Goal: Browse casually

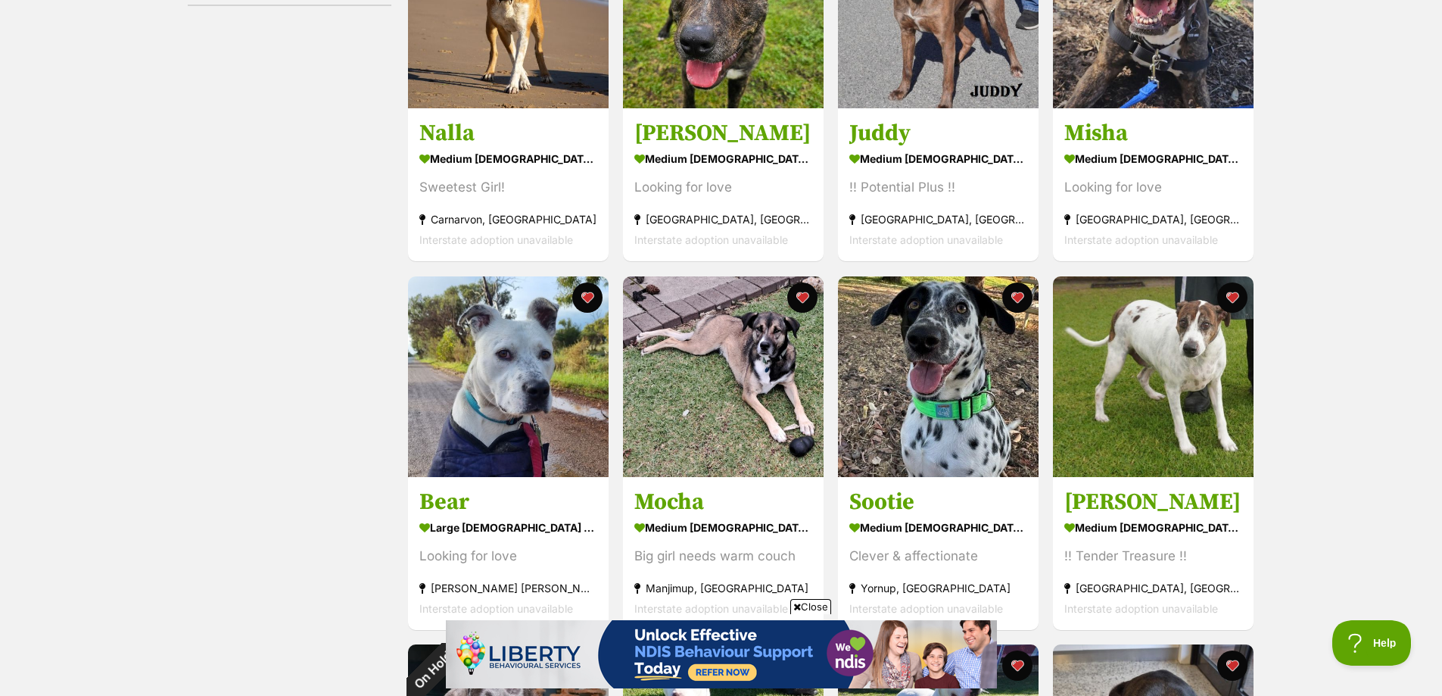
scroll to position [58, 0]
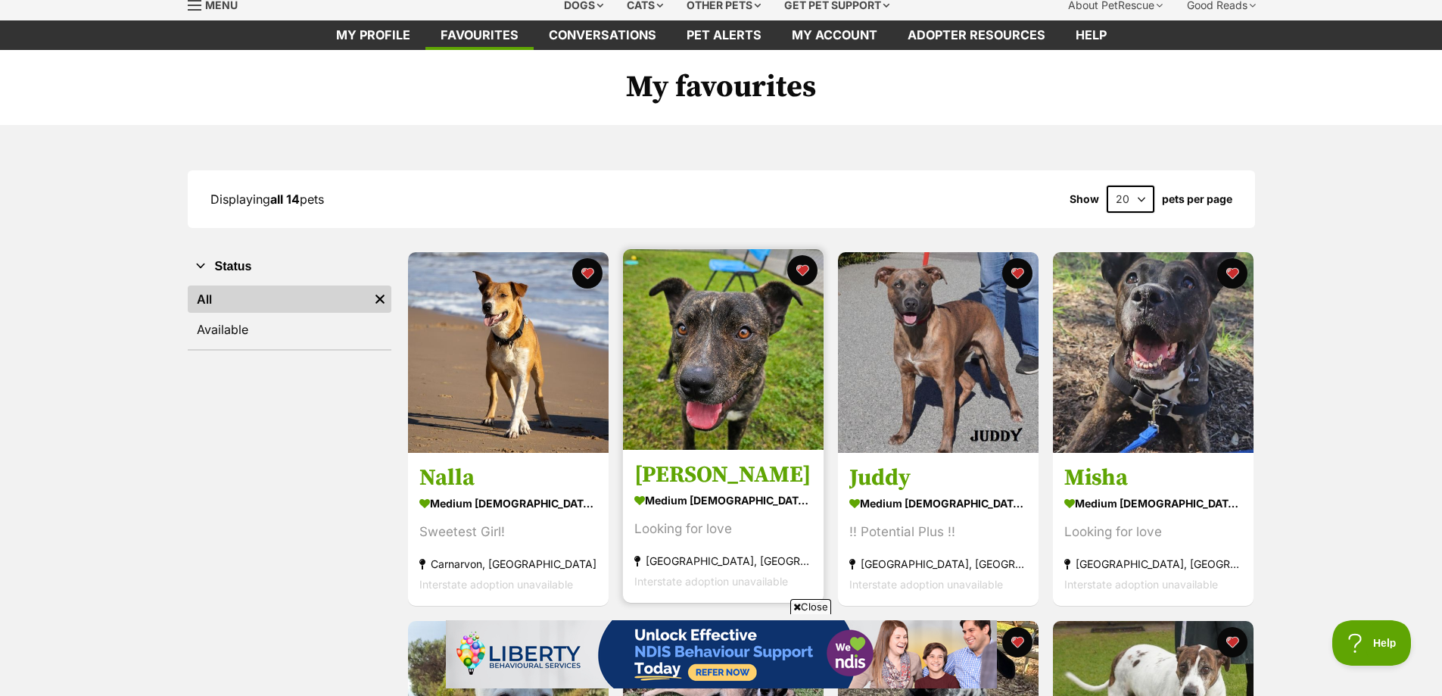
click at [763, 366] on img at bounding box center [723, 349] width 201 height 201
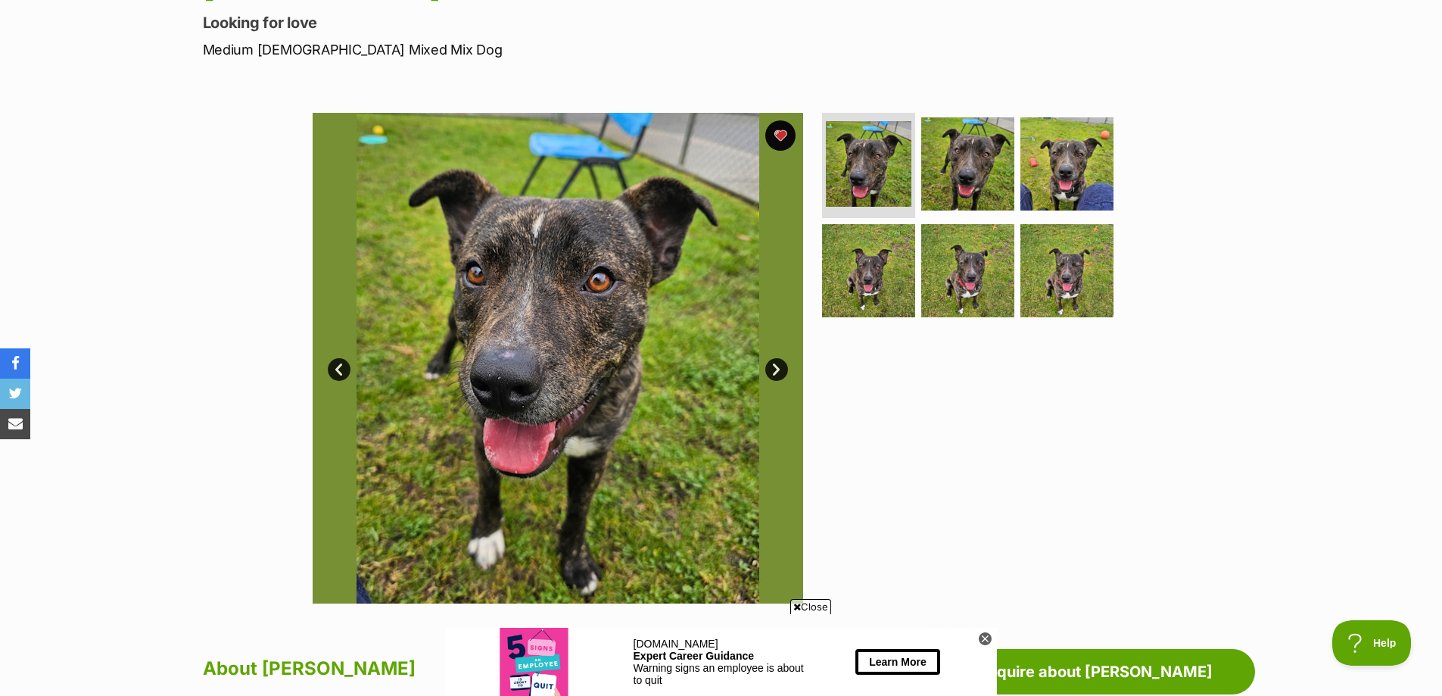
scroll to position [76, 0]
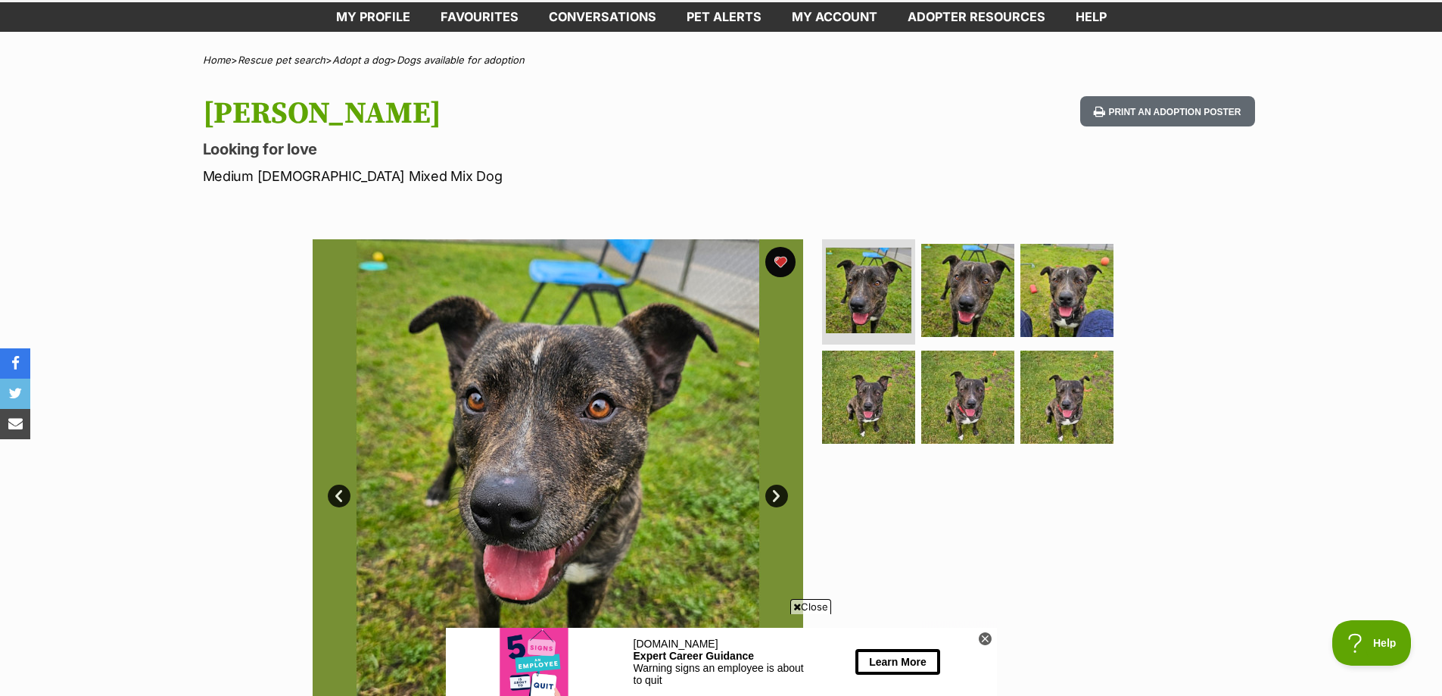
click at [783, 494] on link "Next" at bounding box center [776, 495] width 23 height 23
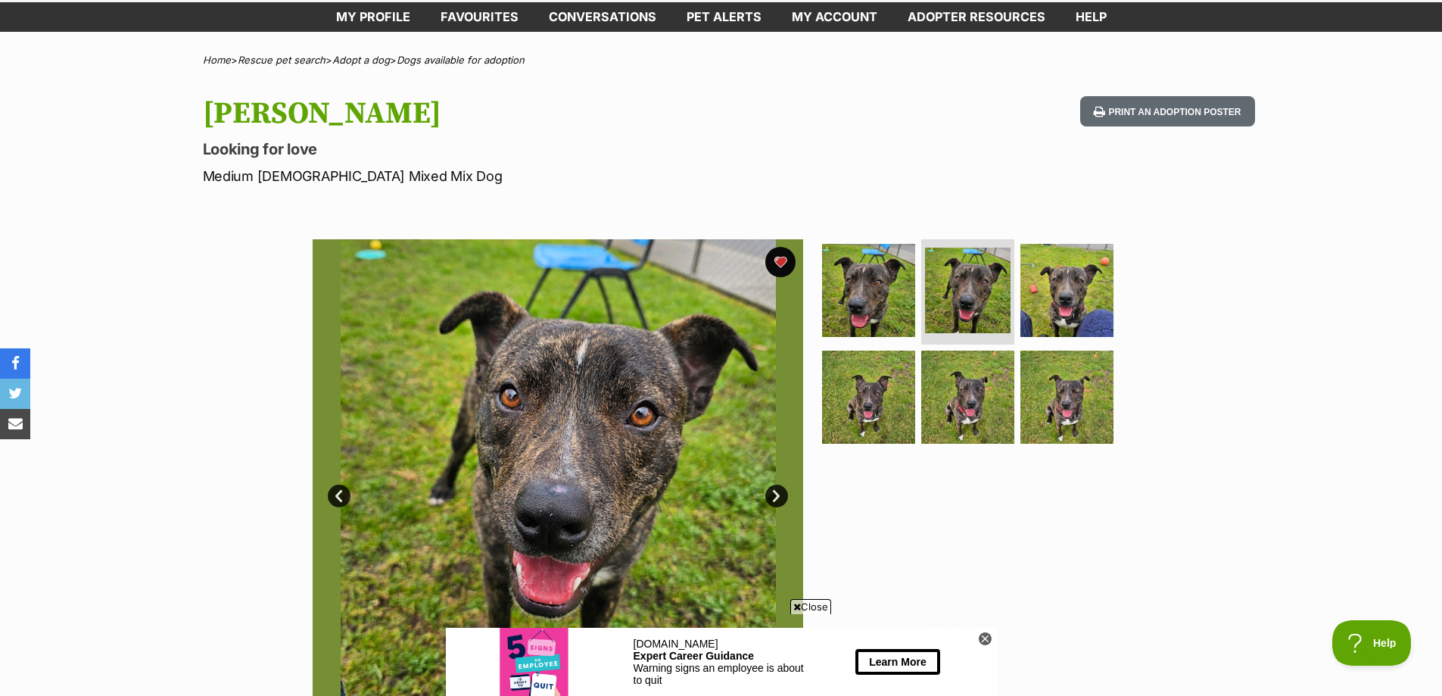
click at [783, 494] on link "Next" at bounding box center [776, 495] width 23 height 23
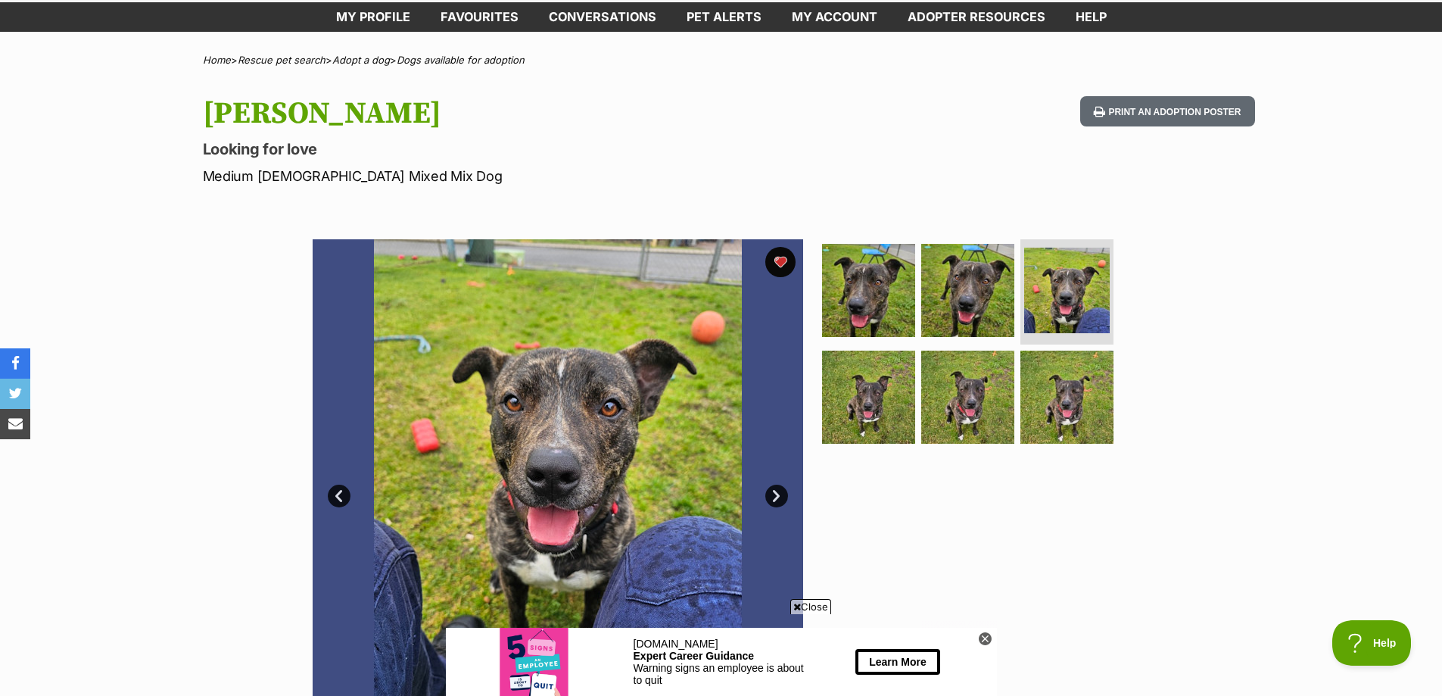
click at [783, 494] on link "Next" at bounding box center [776, 495] width 23 height 23
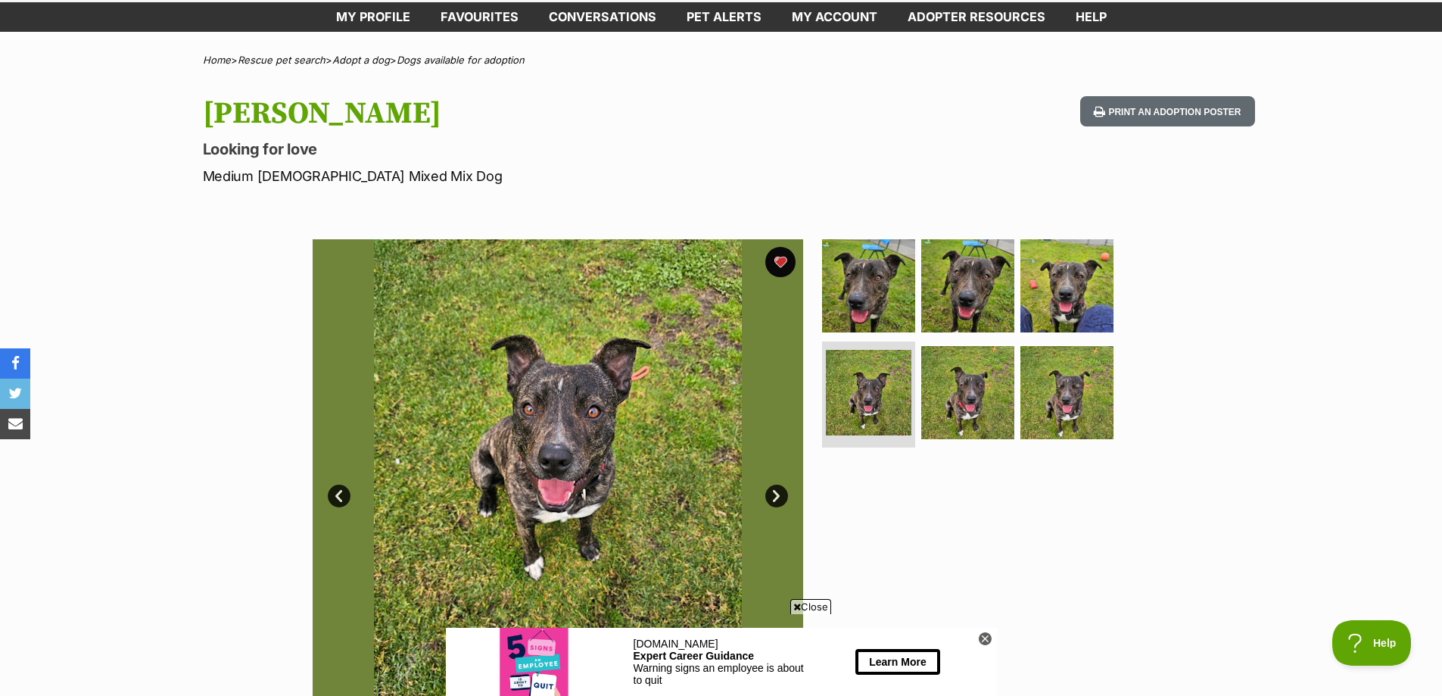
click at [783, 494] on link "Next" at bounding box center [776, 495] width 23 height 23
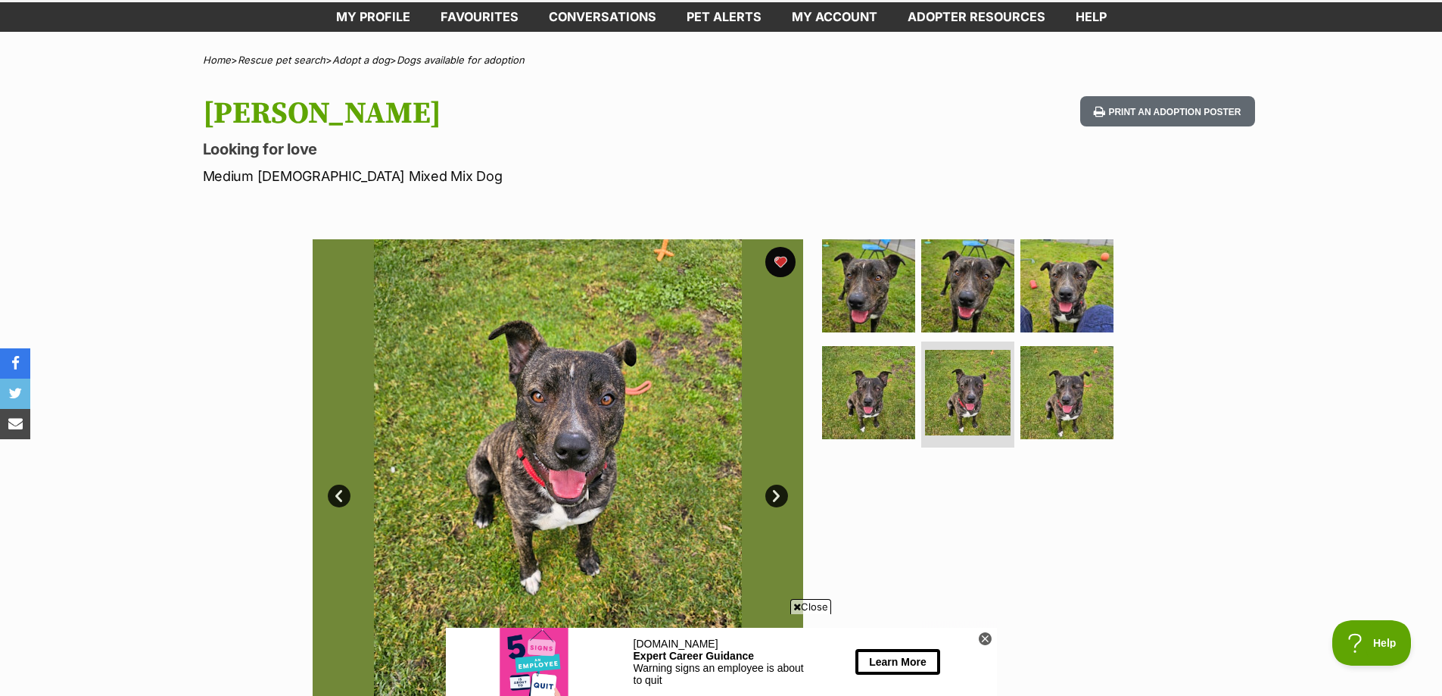
click at [783, 494] on link "Next" at bounding box center [776, 495] width 23 height 23
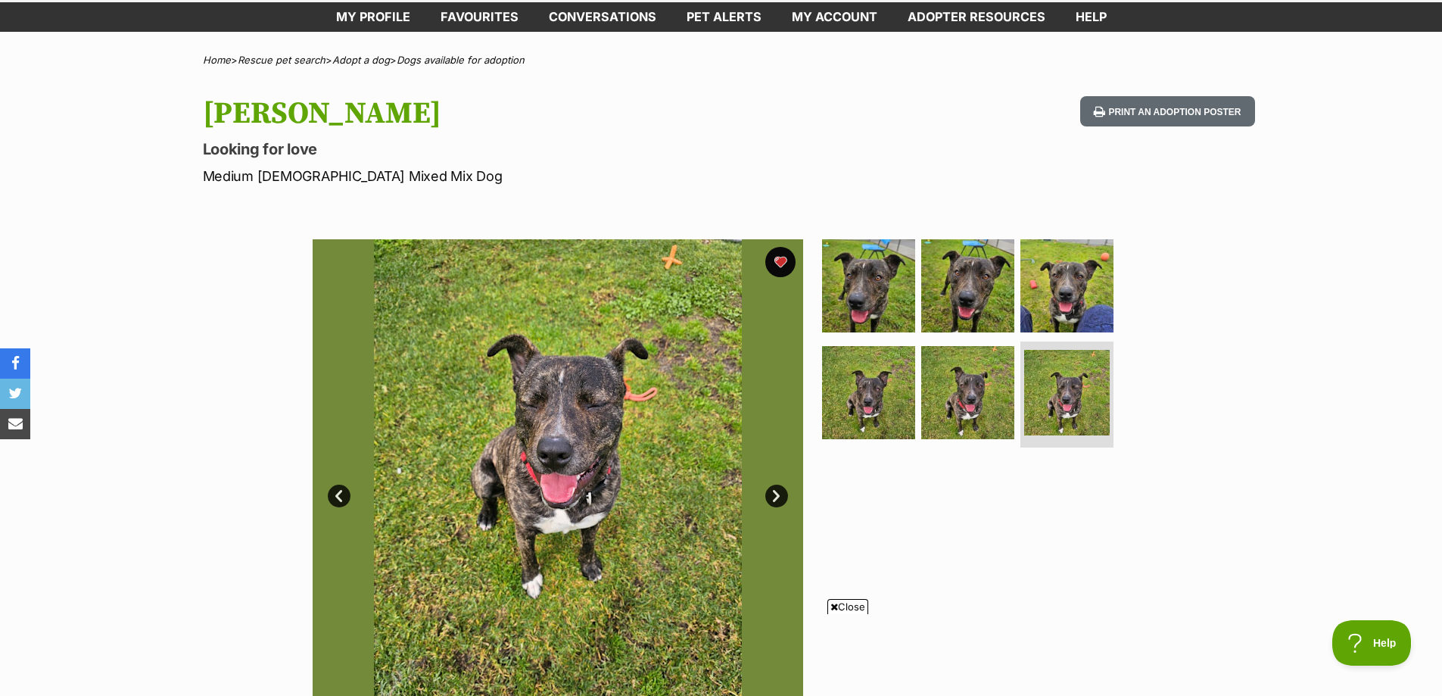
scroll to position [0, 0]
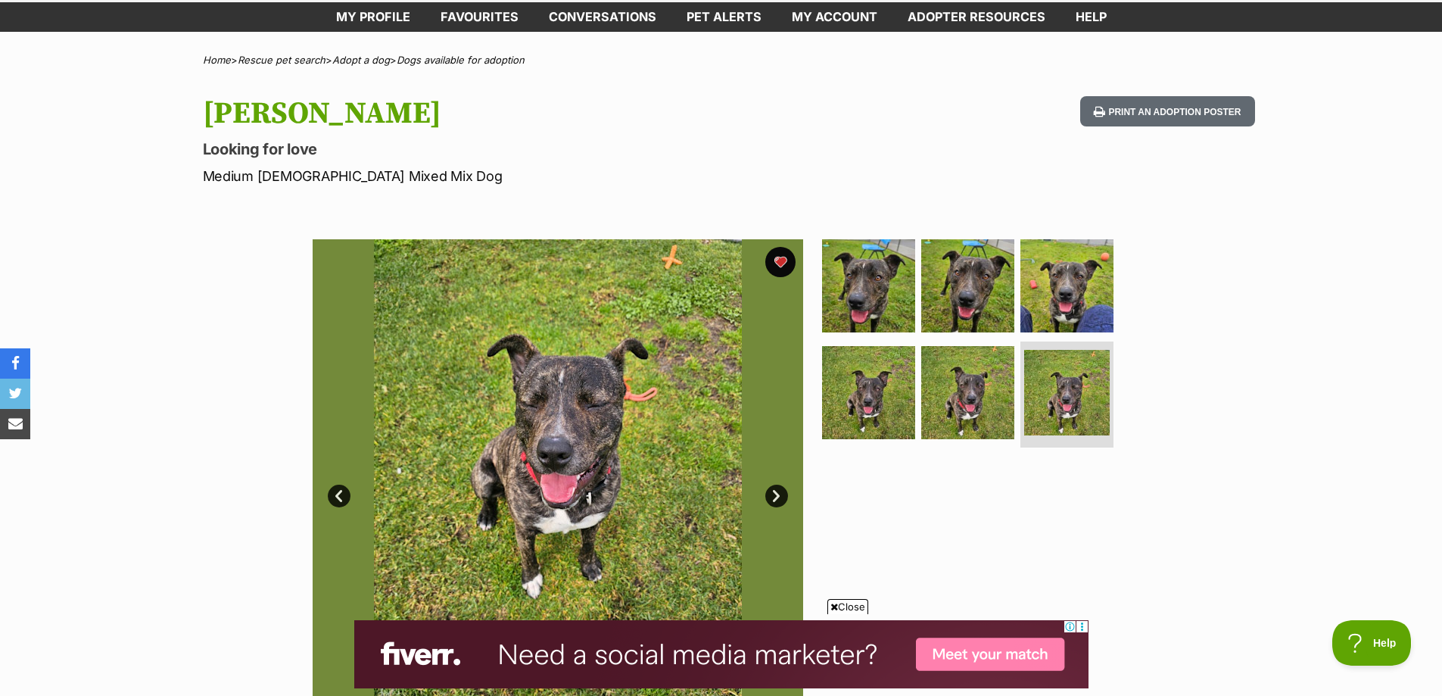
click at [783, 494] on link "Next" at bounding box center [776, 495] width 23 height 23
